Goal: Transaction & Acquisition: Purchase product/service

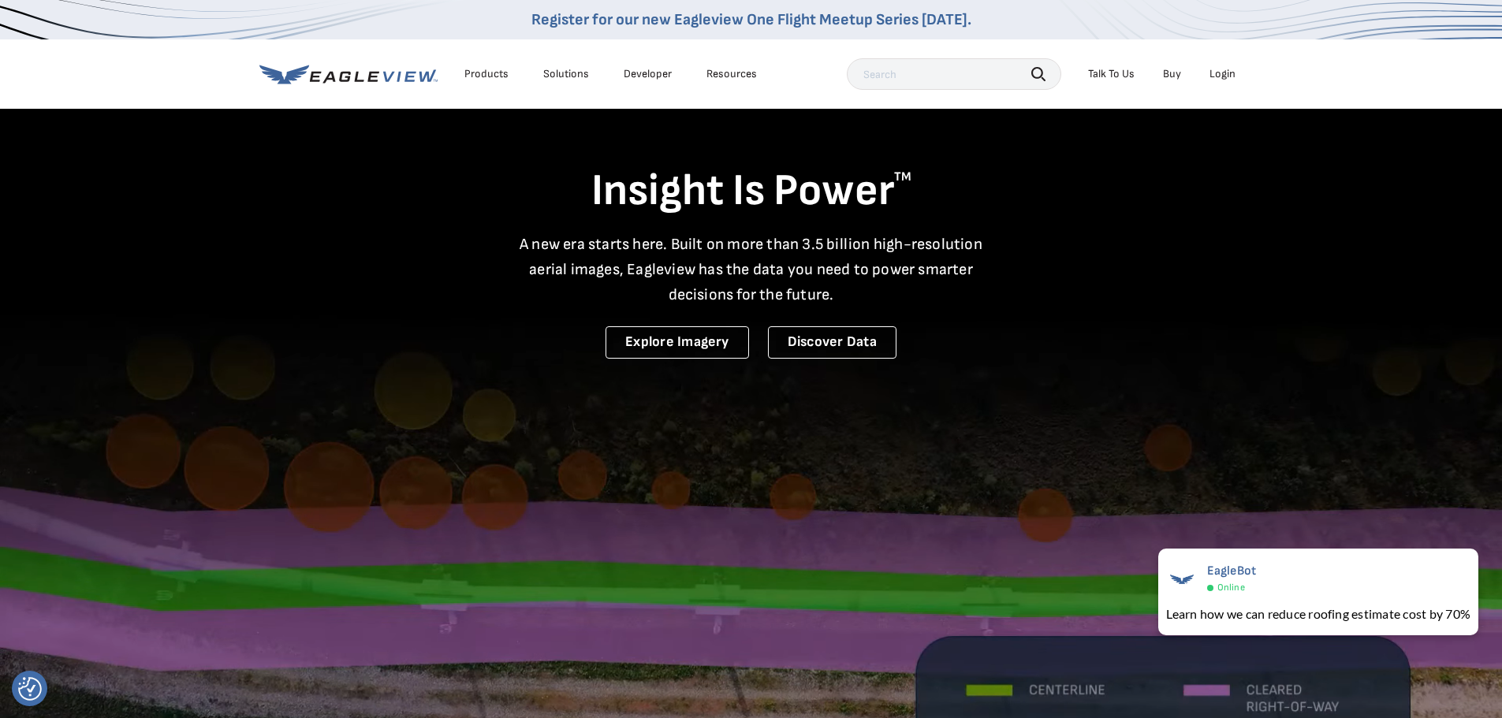
click at [1223, 70] on div "Login" at bounding box center [1223, 74] width 26 height 14
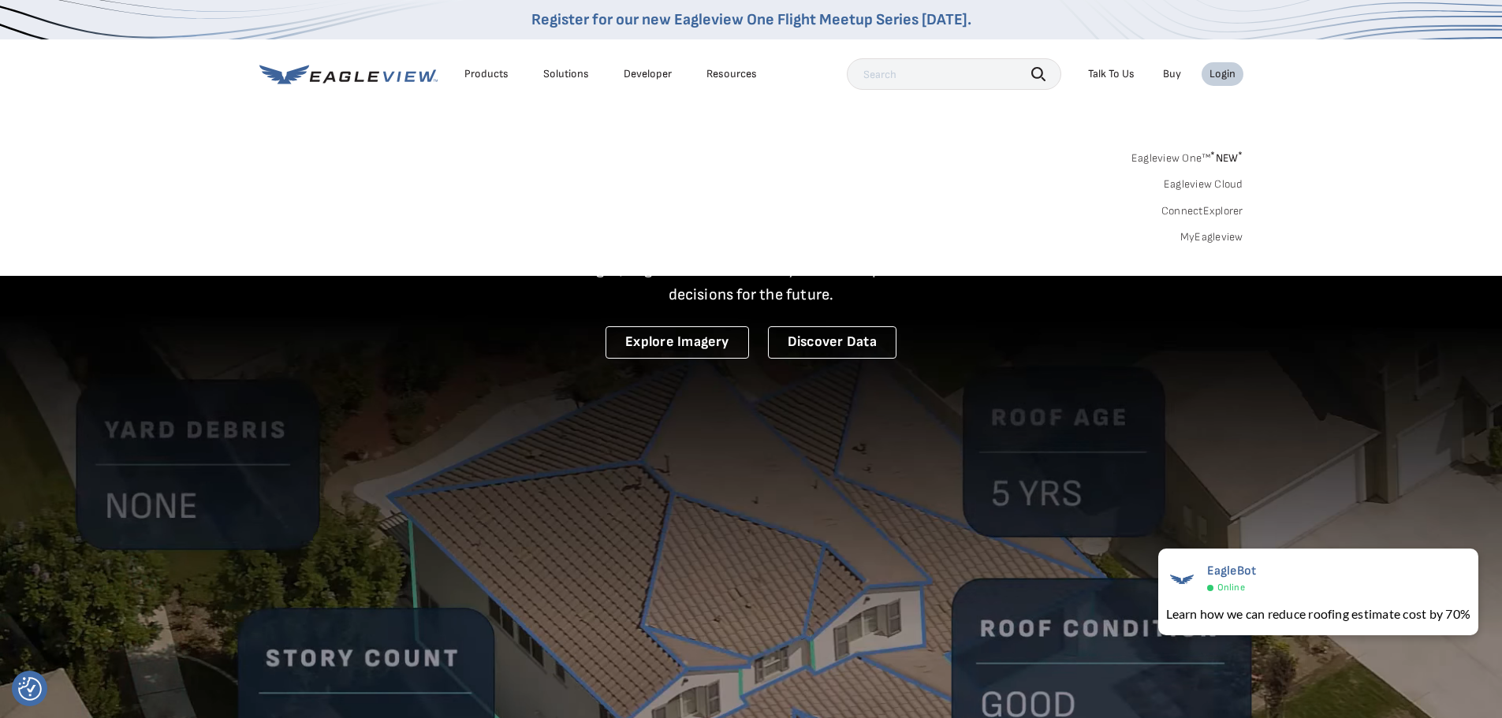
click at [1219, 233] on link "MyEagleview" at bounding box center [1212, 237] width 63 height 14
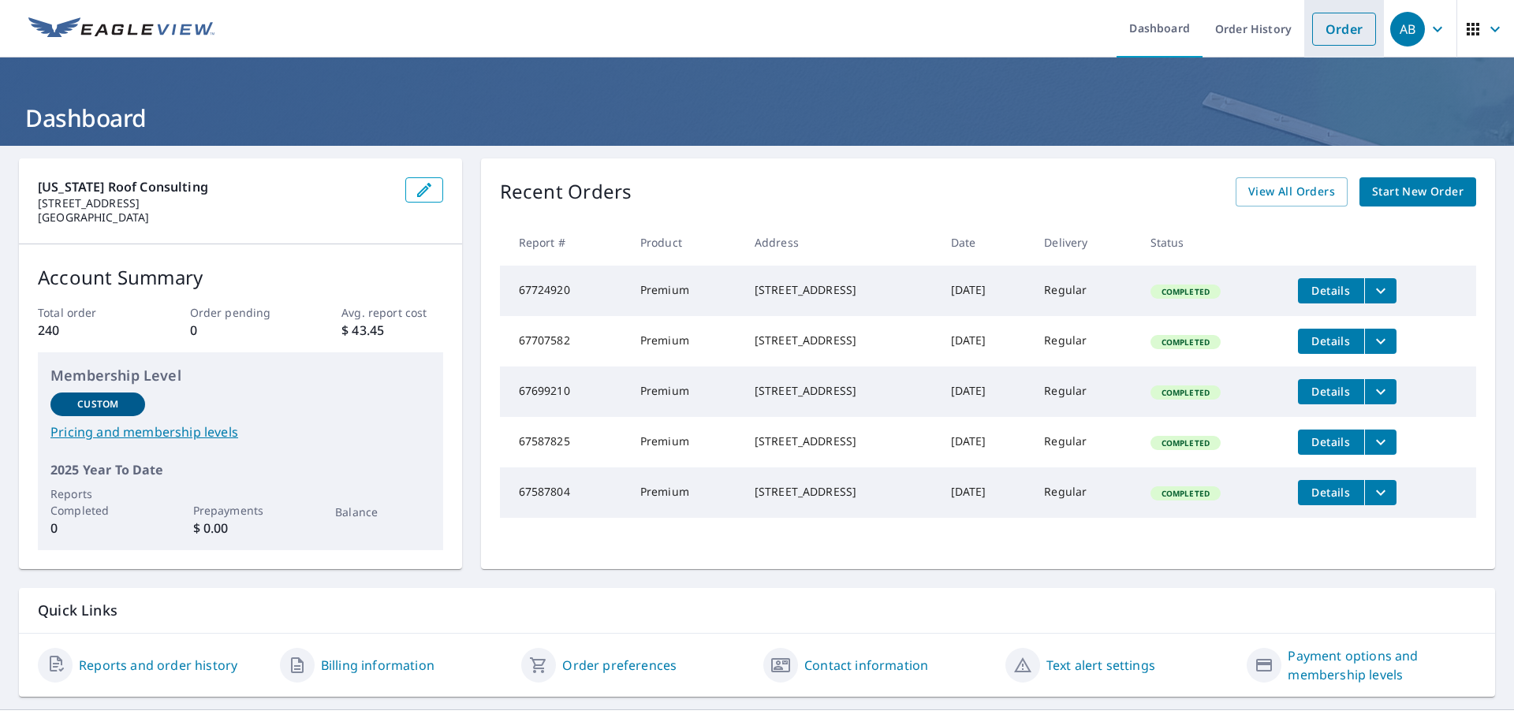
click at [1333, 30] on link "Order" at bounding box center [1344, 29] width 64 height 33
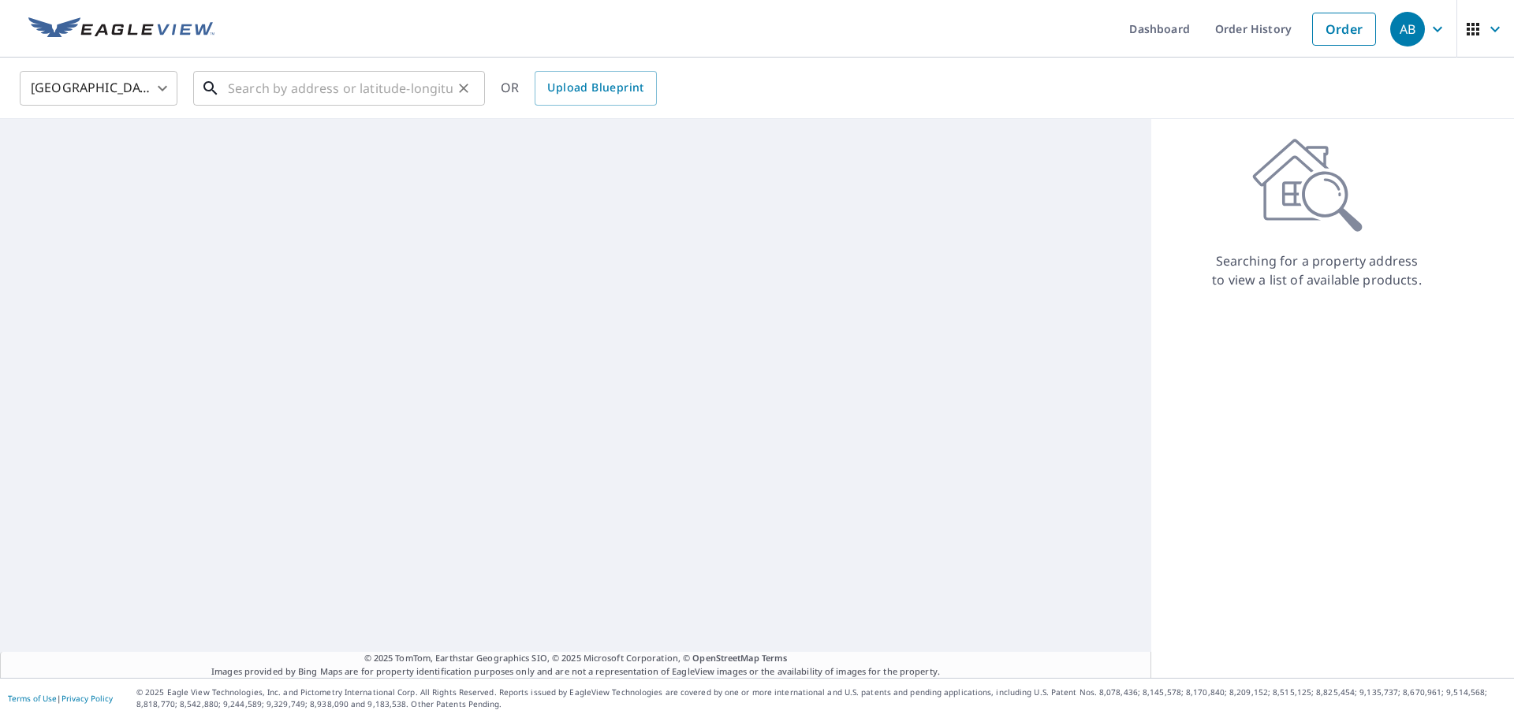
click at [305, 89] on input "text" at bounding box center [340, 88] width 225 height 44
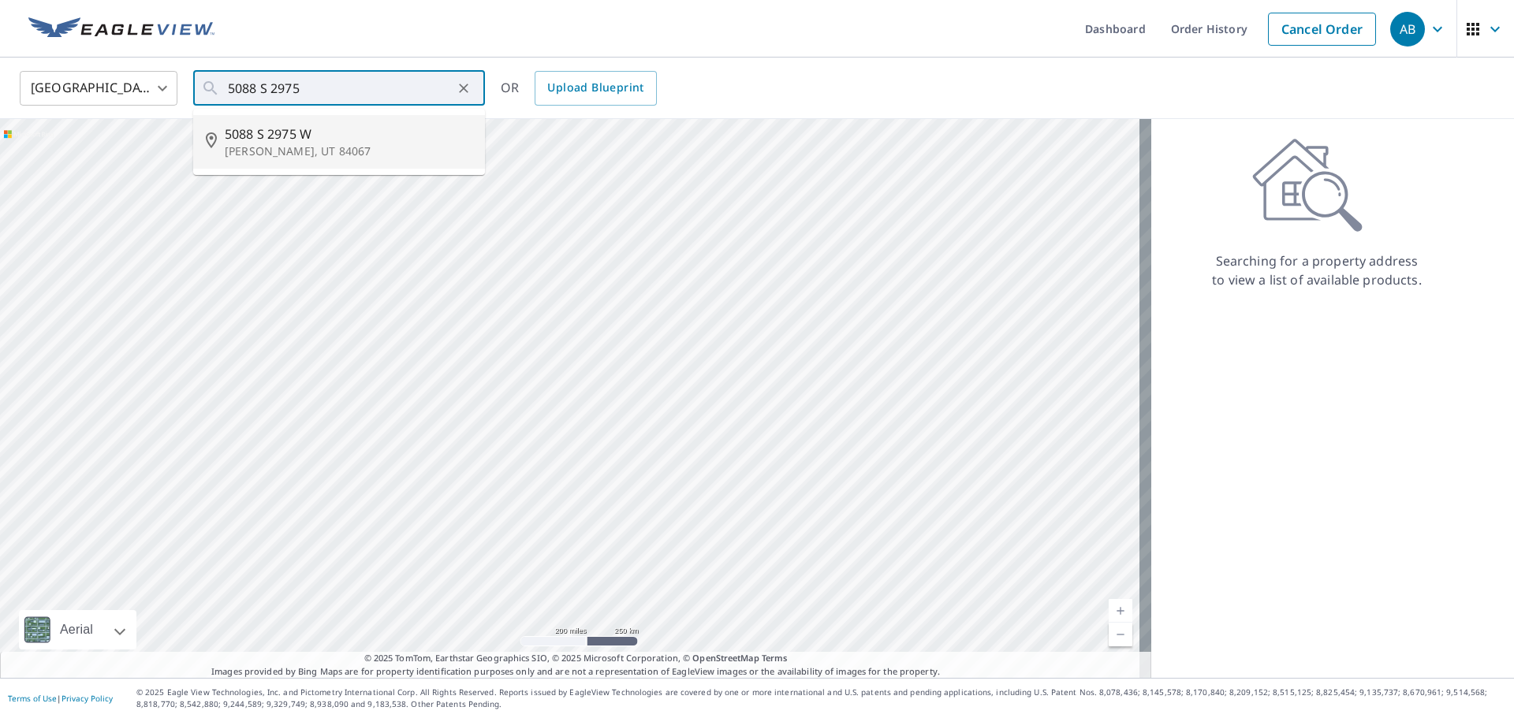
type input "[STREET_ADDRESS]"
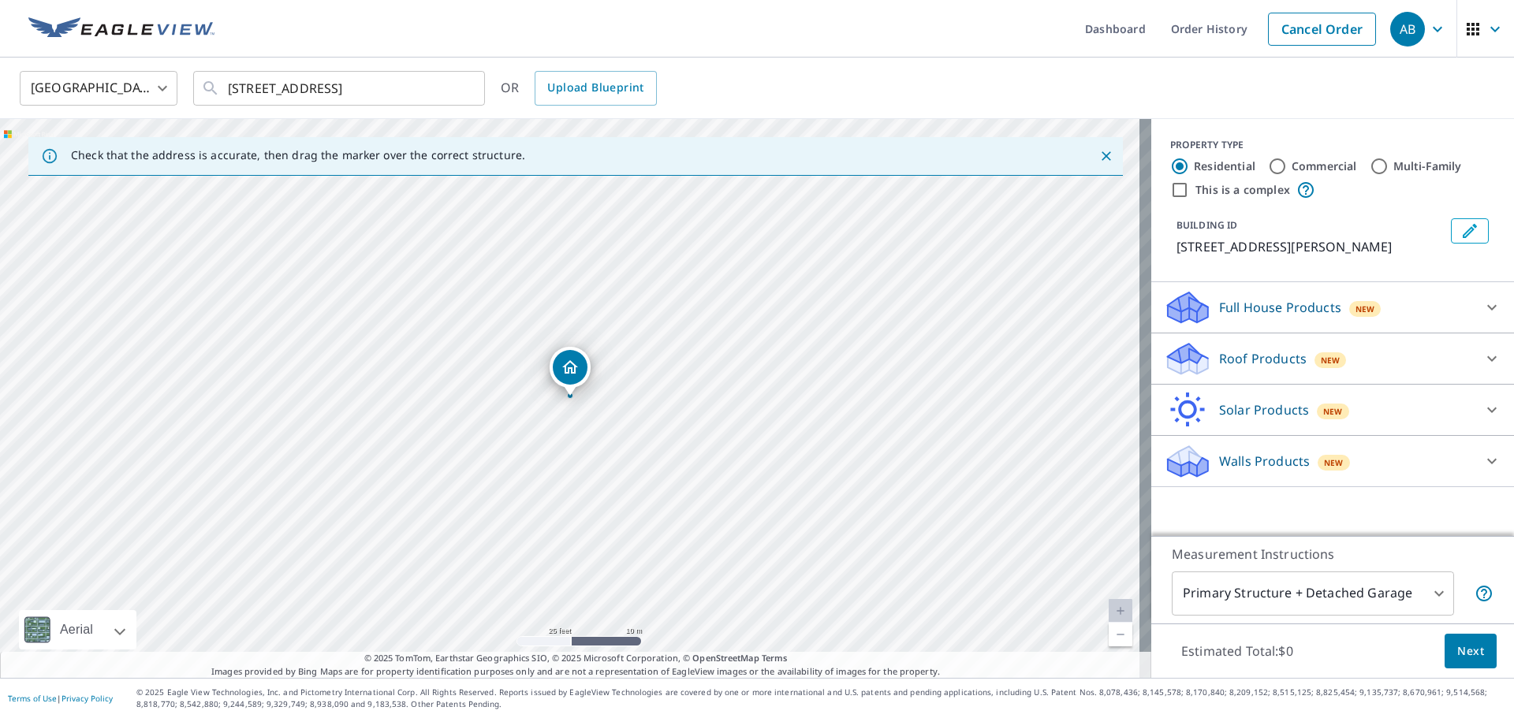
click at [1243, 356] on p "Roof Products" at bounding box center [1263, 358] width 88 height 19
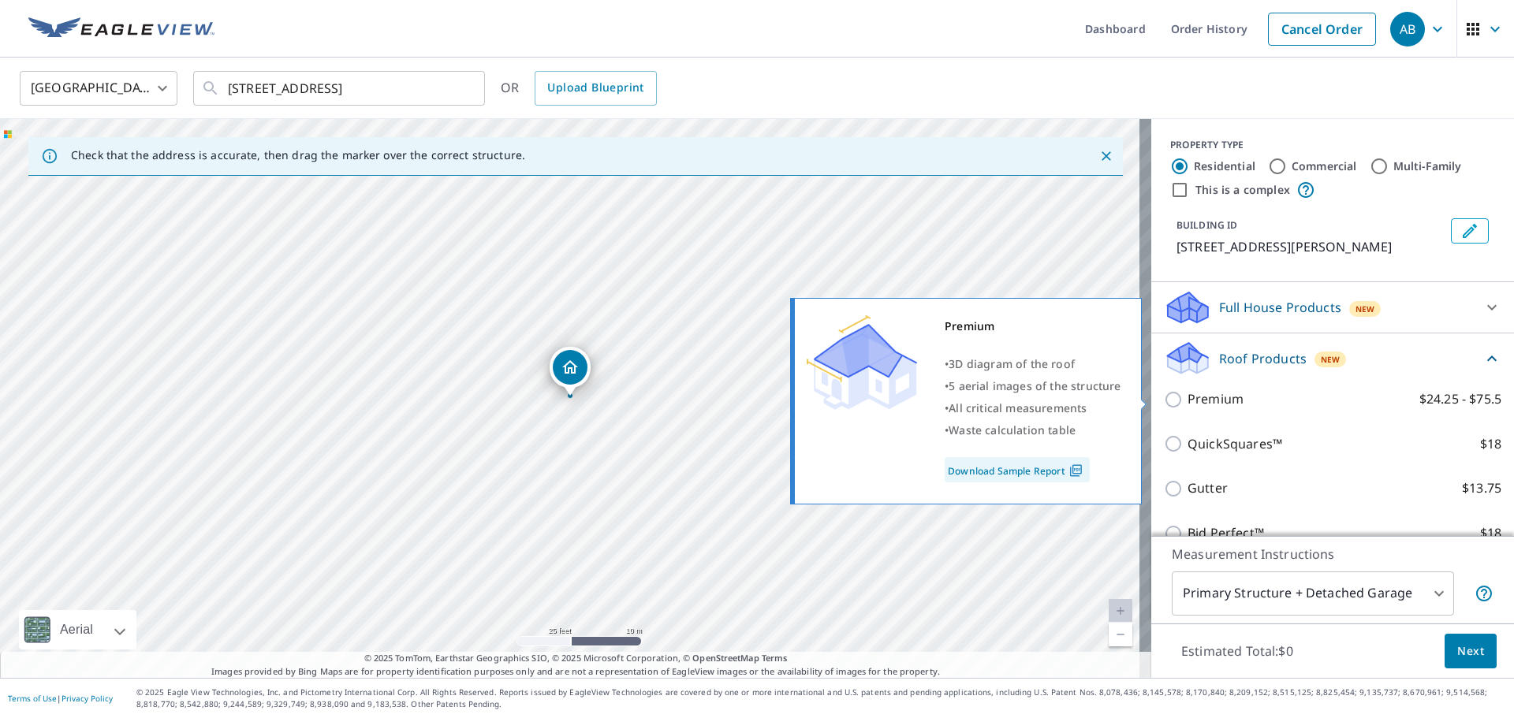
click at [1164, 401] on input "Premium $24.25 - $75.5" at bounding box center [1176, 399] width 24 height 19
checkbox input "true"
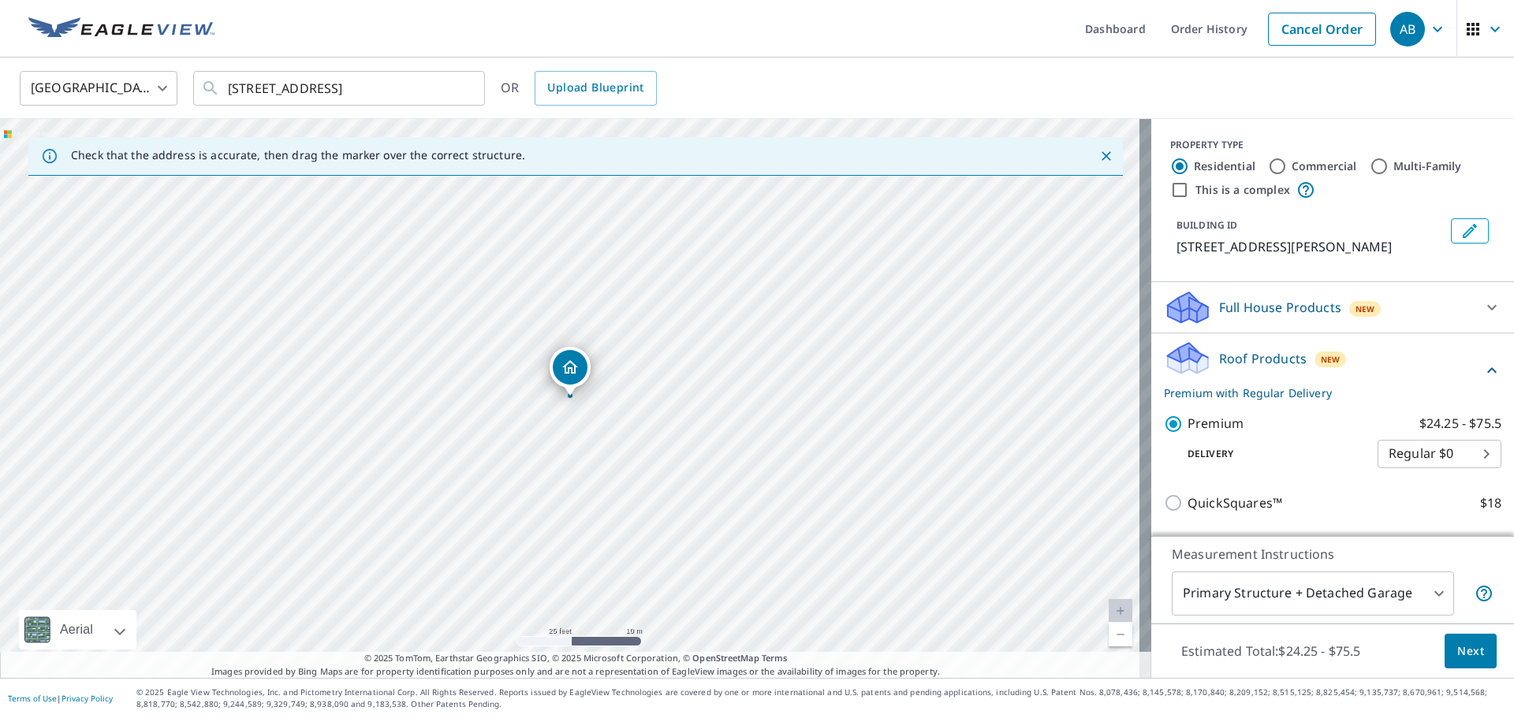
click at [1304, 595] on body "AB AB Dashboard Order History Cancel Order AB United States US ​ 5088 S 2975 W …" at bounding box center [757, 359] width 1514 height 718
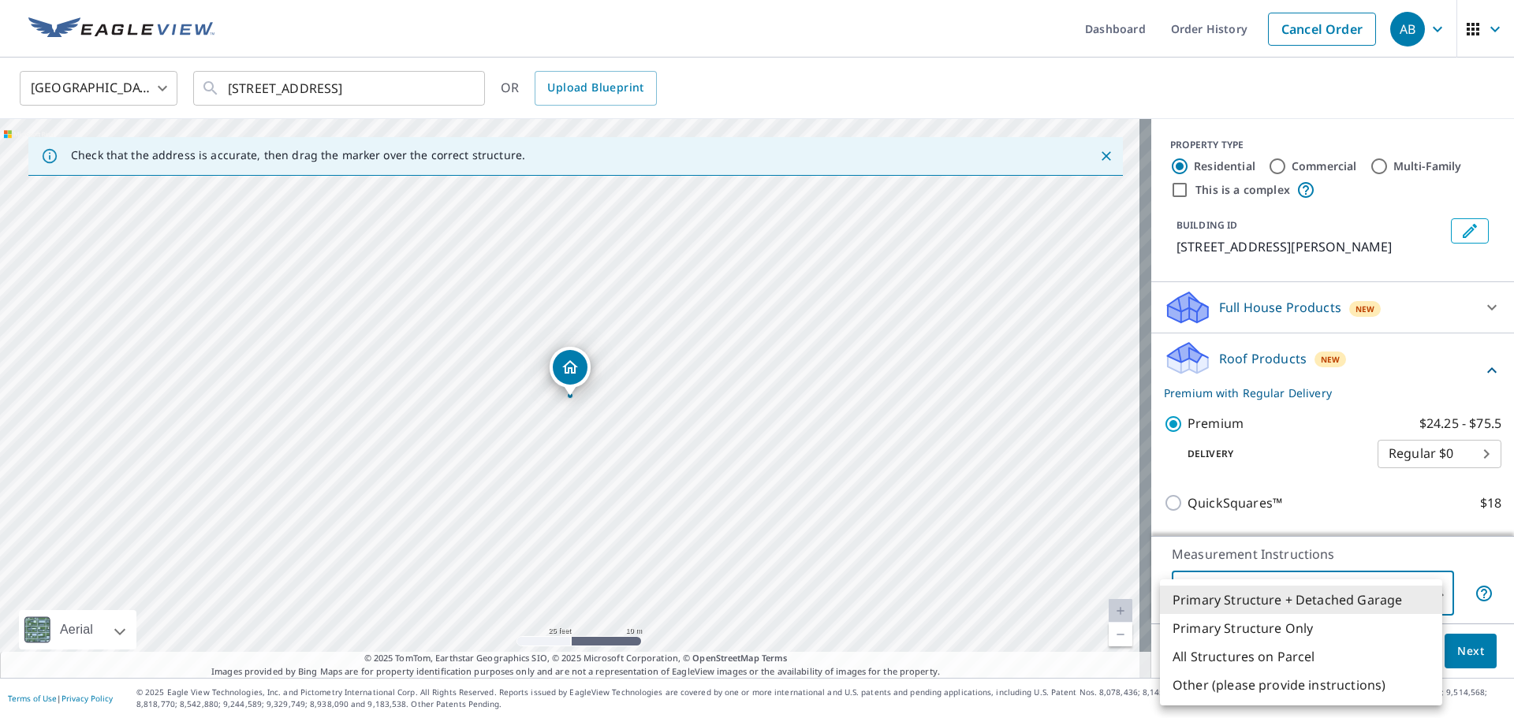
click at [1271, 629] on li "Primary Structure Only" at bounding box center [1301, 628] width 282 height 28
type input "2"
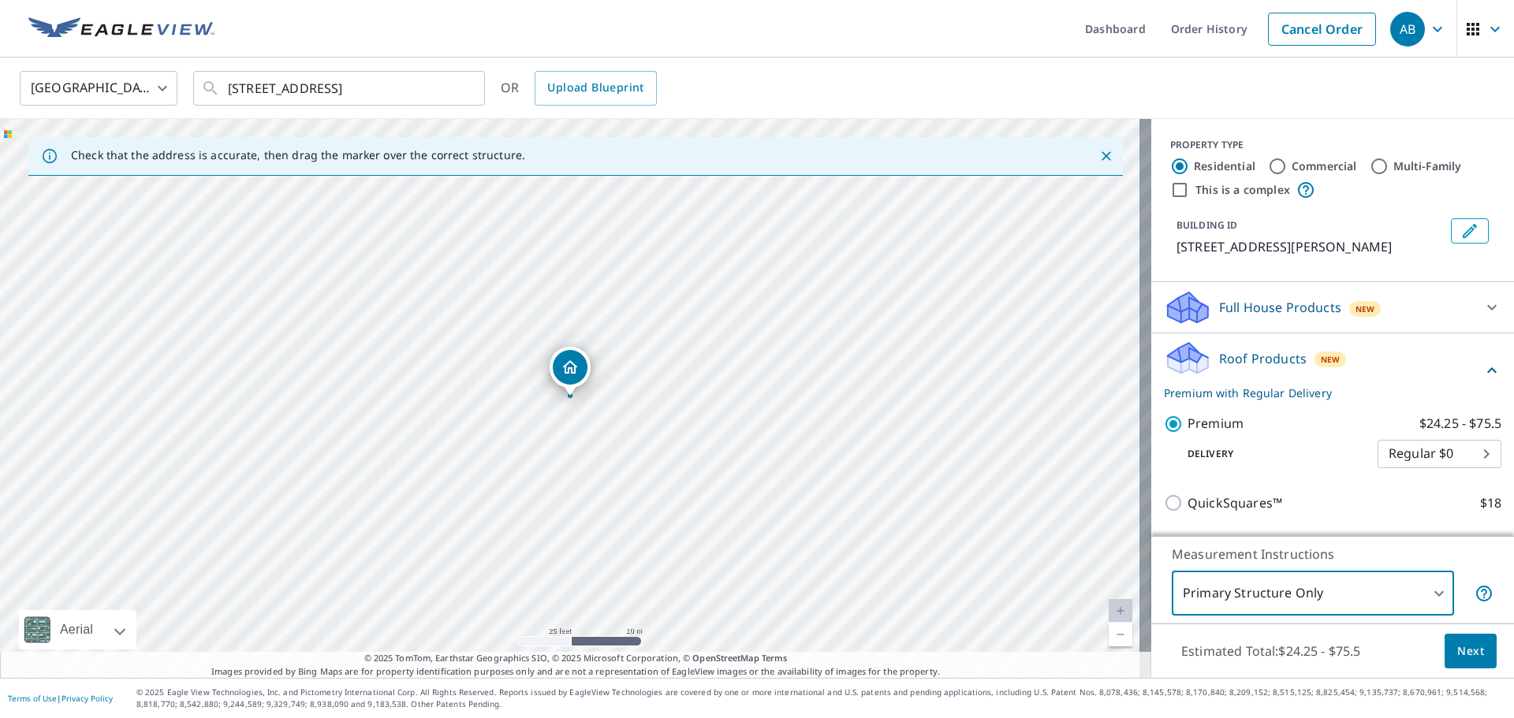
click at [1457, 647] on span "Next" at bounding box center [1470, 652] width 27 height 20
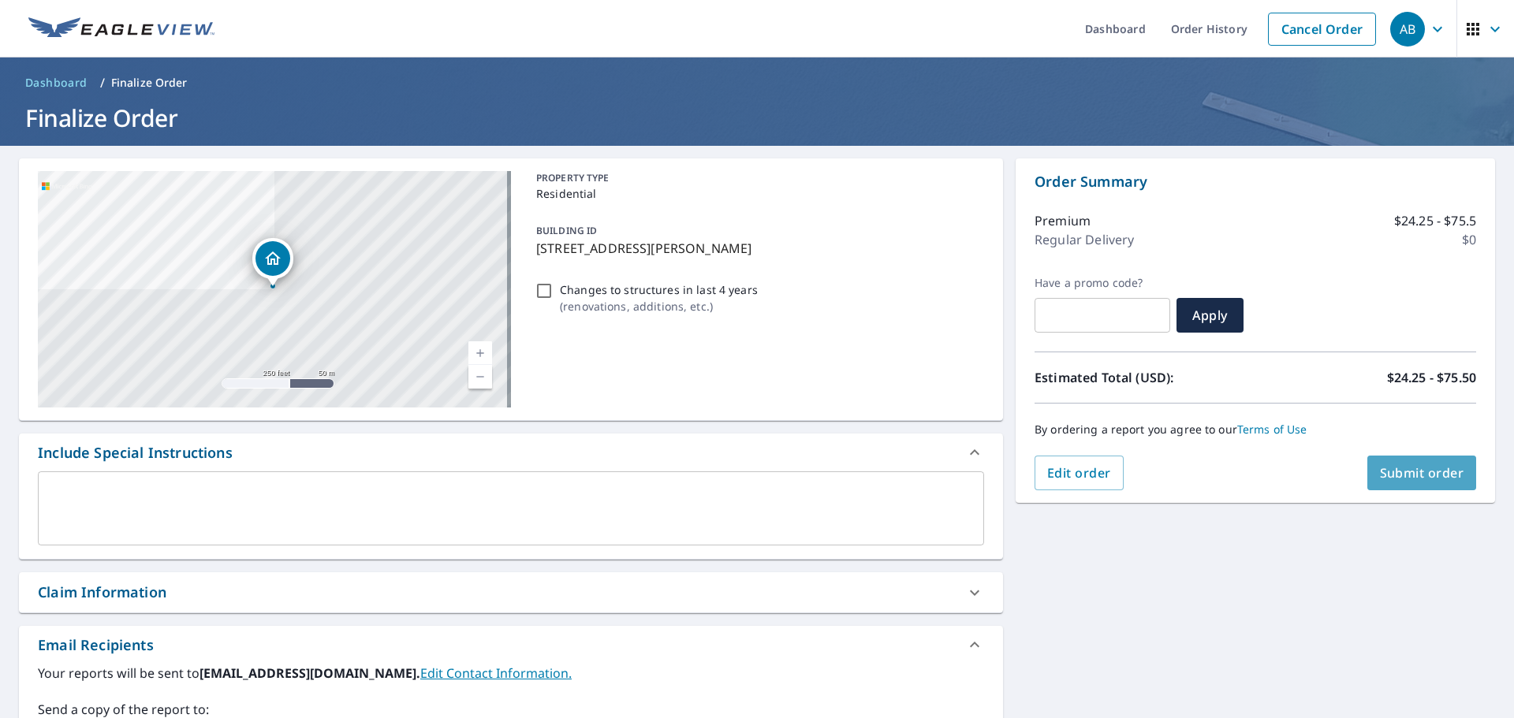
click at [1397, 468] on span "Submit order" at bounding box center [1422, 473] width 84 height 17
checkbox input "true"
